Goal: Task Accomplishment & Management: Use online tool/utility

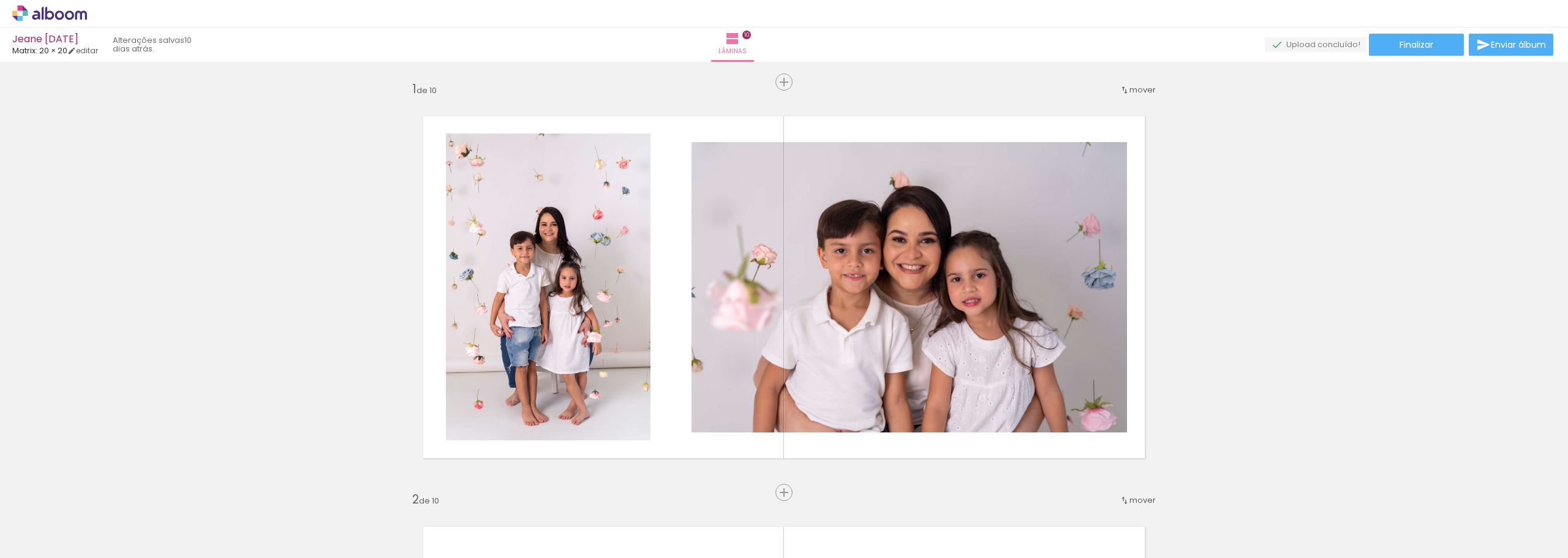
scroll to position [3248, 0]
